Goal: Transaction & Acquisition: Purchase product/service

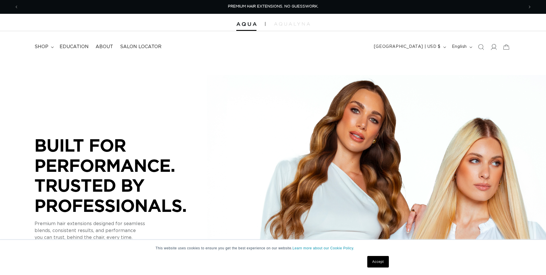
click at [495, 45] on icon at bounding box center [494, 47] width 6 height 6
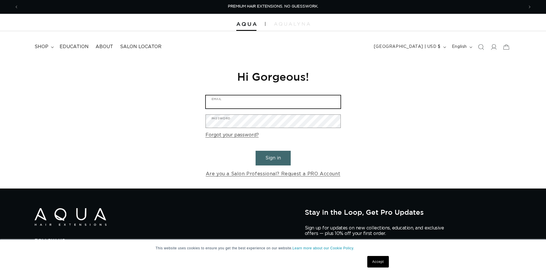
click at [244, 105] on input "Email" at bounding box center [273, 101] width 135 height 13
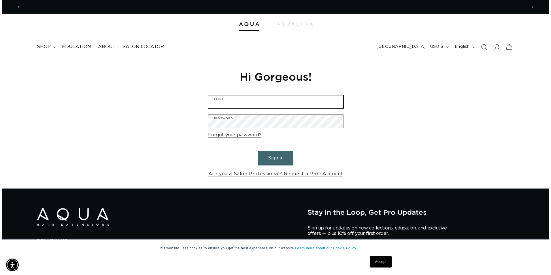
scroll to position [0, 1011]
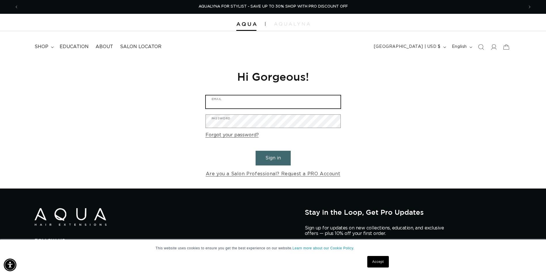
type input "alyssavarieur@gmail.com"
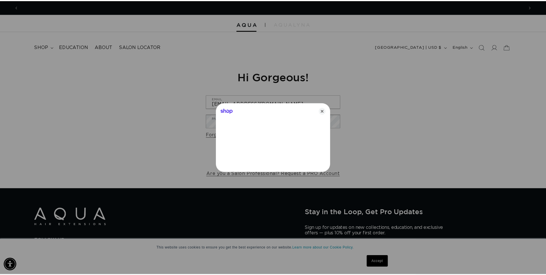
scroll to position [0, 0]
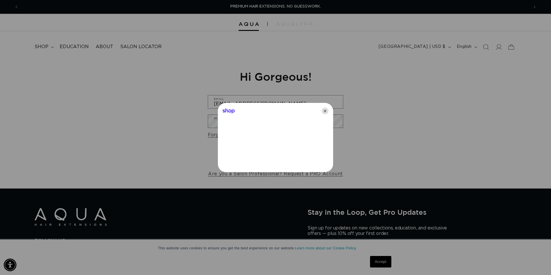
click at [324, 109] on icon "Close" at bounding box center [324, 110] width 7 height 7
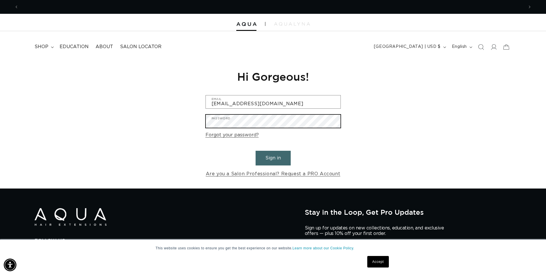
scroll to position [0, 505]
click at [256, 151] on button "Sign in" at bounding box center [273, 158] width 35 height 15
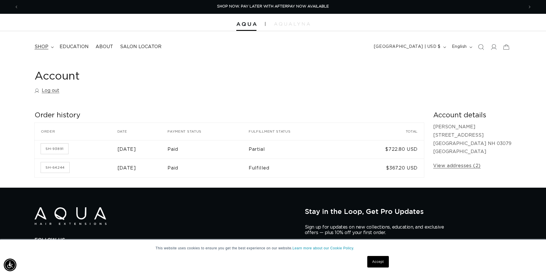
click at [36, 47] on span "shop" at bounding box center [42, 47] width 14 height 6
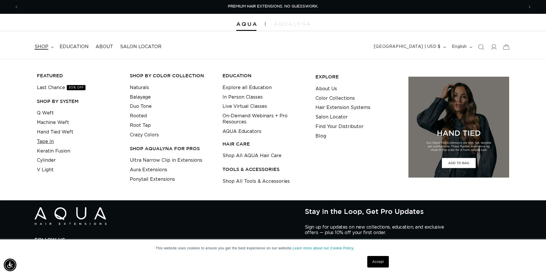
click at [50, 142] on link "Tape In" at bounding box center [45, 142] width 17 height 10
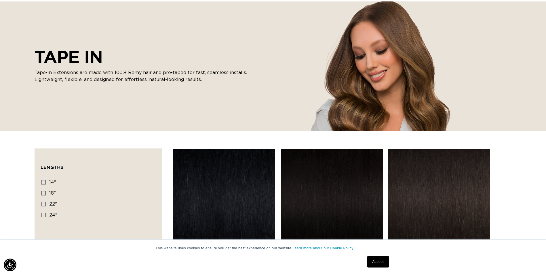
click at [44, 192] on icon at bounding box center [43, 193] width 5 height 5
click at [44, 192] on input "18" 18" (49 products)" at bounding box center [43, 193] width 5 height 5
checkbox input "true"
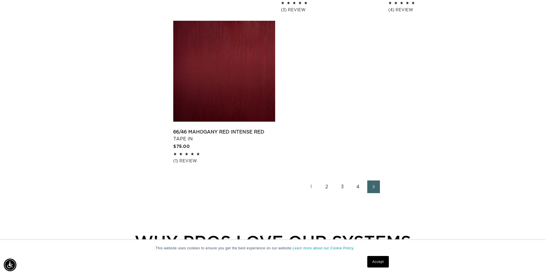
scroll to position [950, 0]
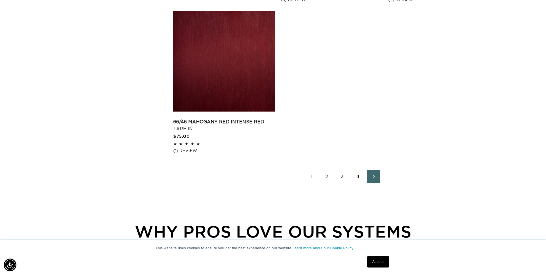
click at [376, 177] on icon "Next page" at bounding box center [373, 177] width 7 height 4
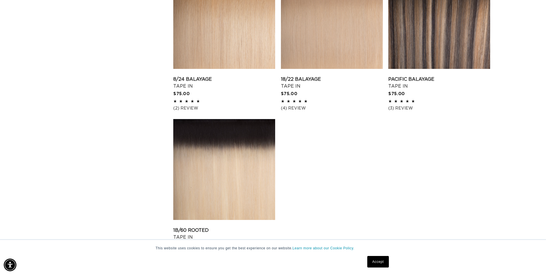
scroll to position [979, 0]
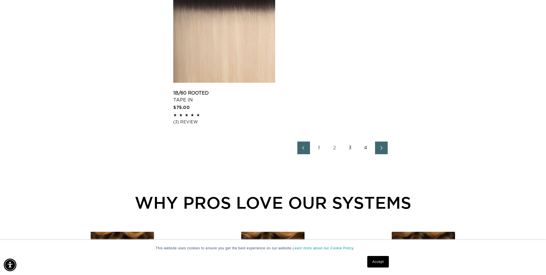
click at [378, 150] on link "Next page" at bounding box center [381, 147] width 13 height 13
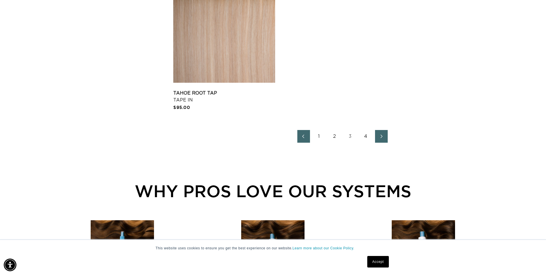
scroll to position [0, 1011]
click at [385, 138] on icon "Next page" at bounding box center [381, 136] width 7 height 4
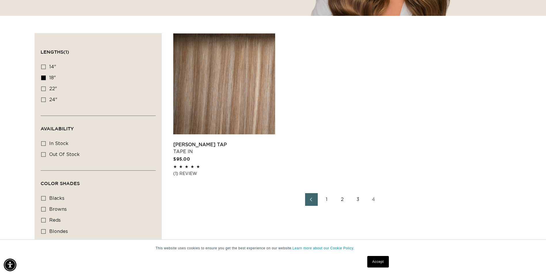
scroll to position [0, 505]
click at [327, 198] on link "1" at bounding box center [327, 199] width 13 height 13
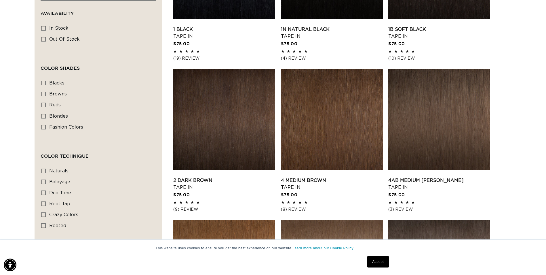
scroll to position [0, 1011]
click at [404, 182] on link "4AB Medium Ash Brown Tape In" at bounding box center [439, 184] width 102 height 14
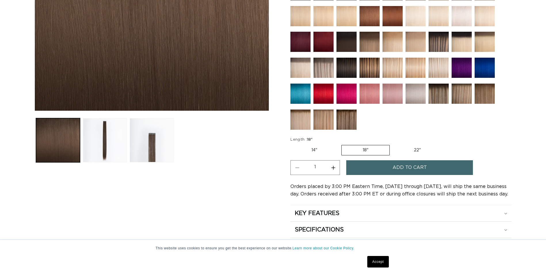
scroll to position [230, 0]
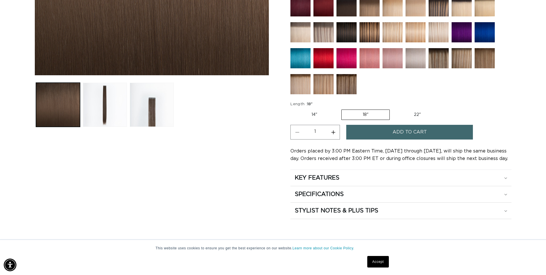
click at [333, 131] on button "Increase quantity for 4AB Medium Ash Brown - Tape In" at bounding box center [333, 132] width 13 height 15
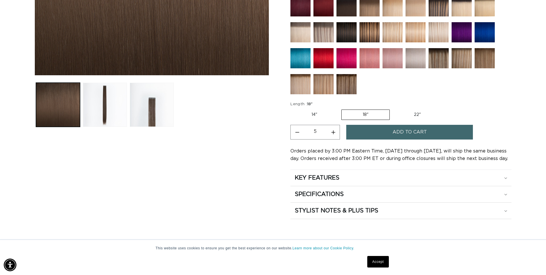
click at [333, 131] on button "Increase quantity for 4AB Medium Ash Brown - Tape In" at bounding box center [333, 132] width 13 height 15
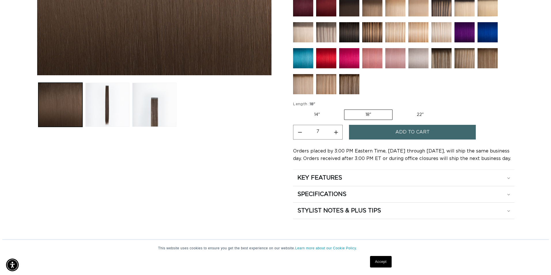
scroll to position [0, 1011]
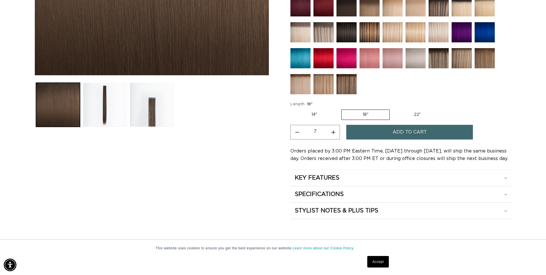
click at [302, 133] on button "Decrease quantity for 4AB Medium Ash Brown - Tape In" at bounding box center [297, 132] width 13 height 15
type input "6"
click at [401, 131] on span "Add to cart" at bounding box center [410, 132] width 34 height 15
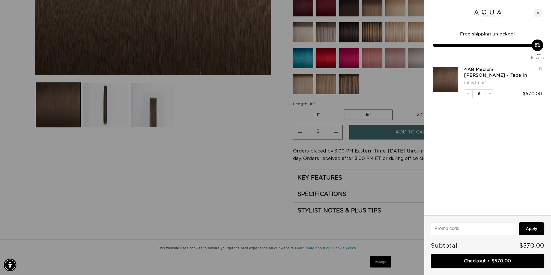
scroll to position [0, 510]
